Goal: Task Accomplishment & Management: Complete application form

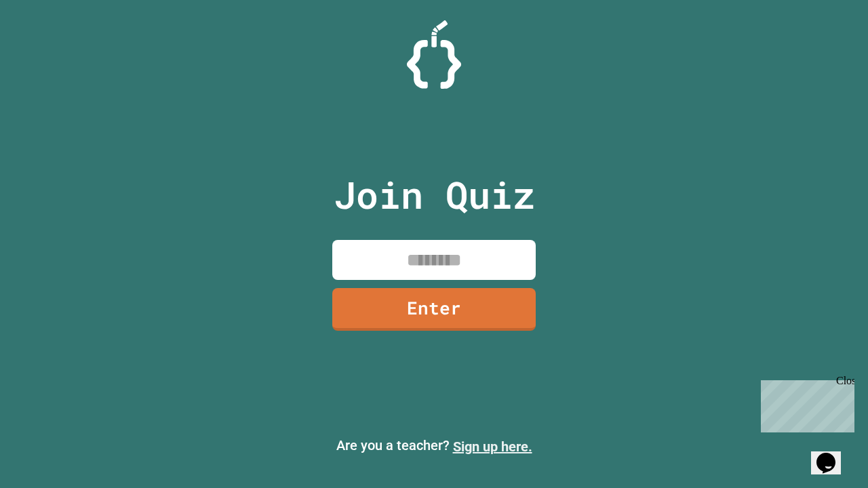
click at [492, 447] on link "Sign up here." at bounding box center [492, 447] width 79 height 16
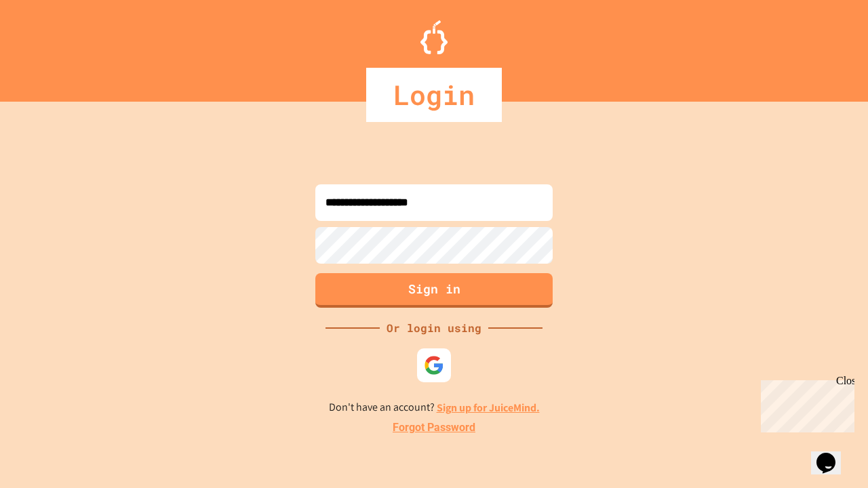
type input "**********"
